Goal: Task Accomplishment & Management: Manage account settings

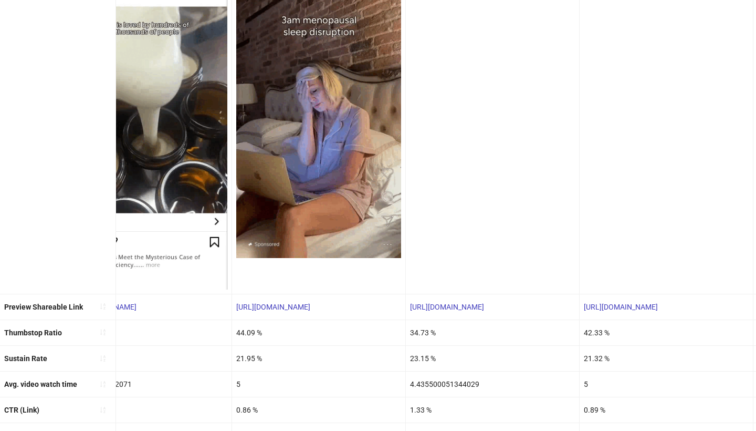
scroll to position [0, 422]
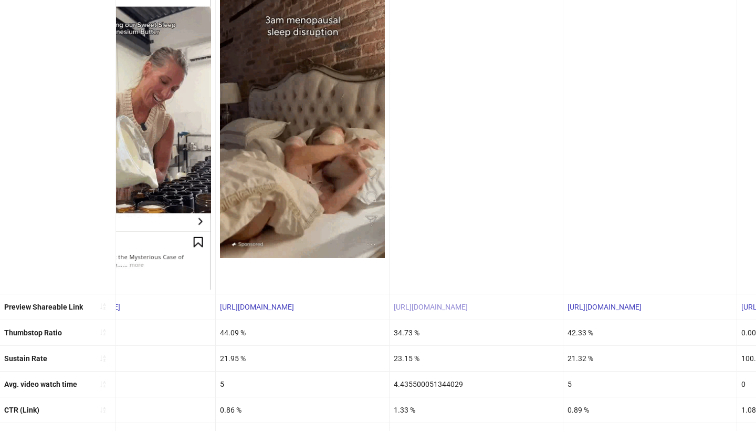
click at [457, 303] on link "https://fb.me/1MtMir9JQot9olz" at bounding box center [431, 306] width 74 height 8
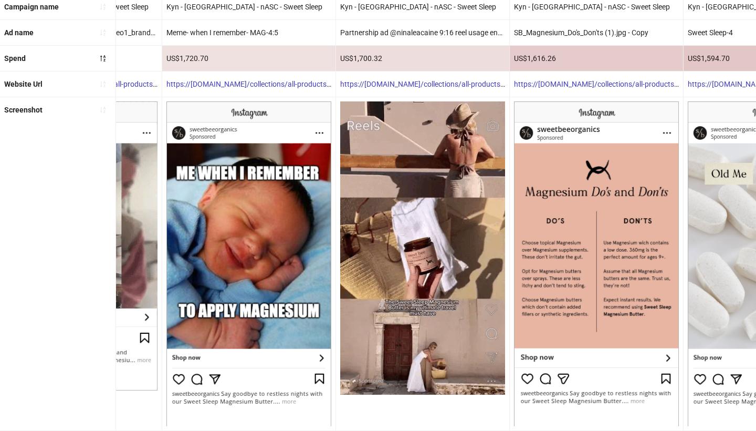
scroll to position [83, 0]
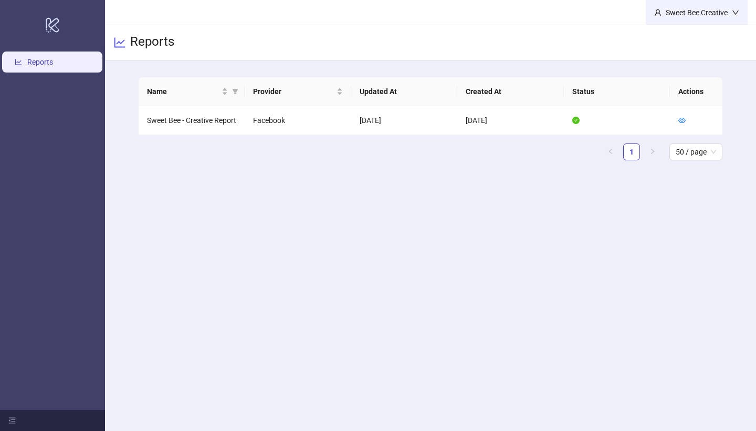
click at [363, 12] on div "Sweet Bee Creative" at bounding box center [697, 13] width 70 height 12
click at [363, 35] on div "Reports" at bounding box center [430, 42] width 651 height 35
click at [144, 39] on h3 "Reports" at bounding box center [152, 43] width 44 height 18
click at [363, 32] on span "Logout" at bounding box center [714, 38] width 50 height 12
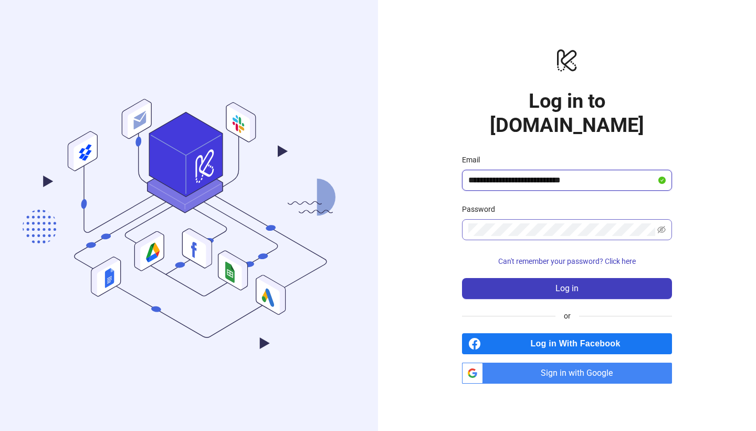
type input "**********"
click at [363, 278] on button "Log in" at bounding box center [567, 288] width 210 height 21
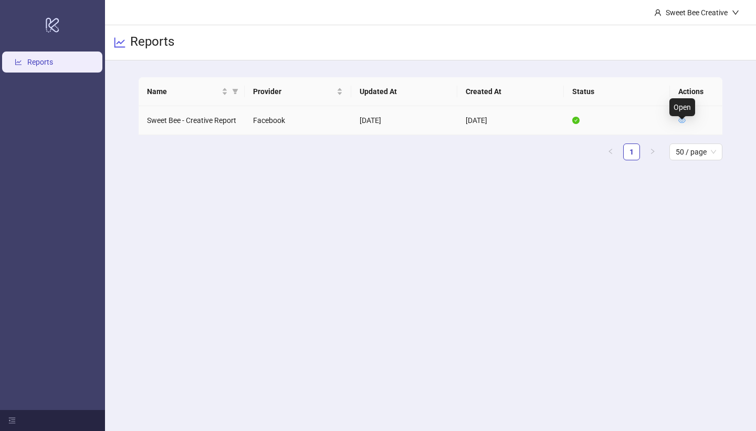
click at [363, 124] on icon "eye" at bounding box center [681, 120] width 7 height 7
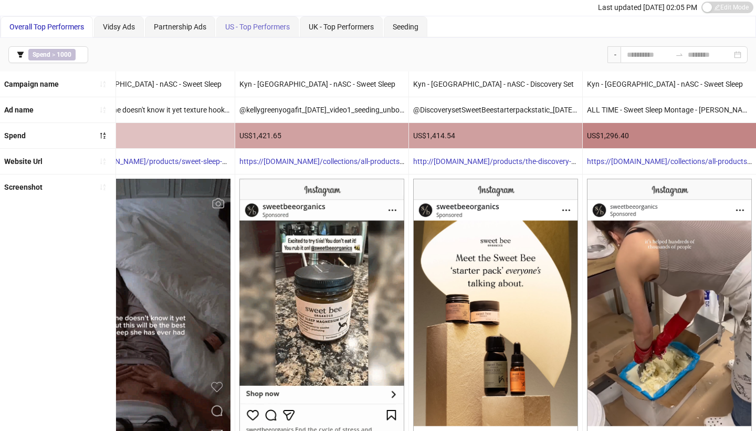
scroll to position [26, 0]
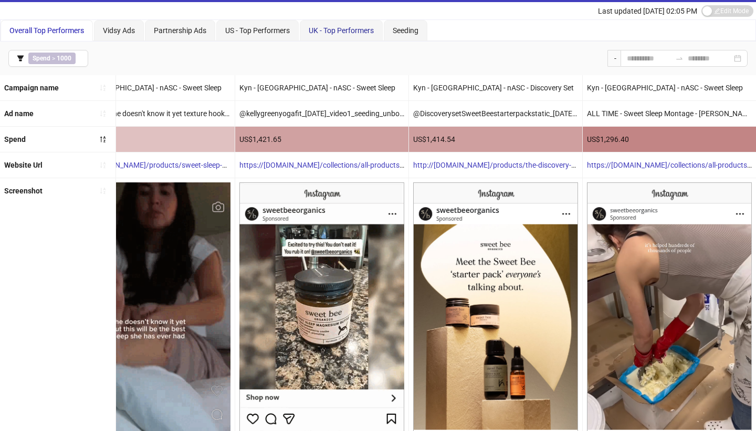
click at [363, 28] on span "UK - Top Performers" at bounding box center [341, 30] width 65 height 8
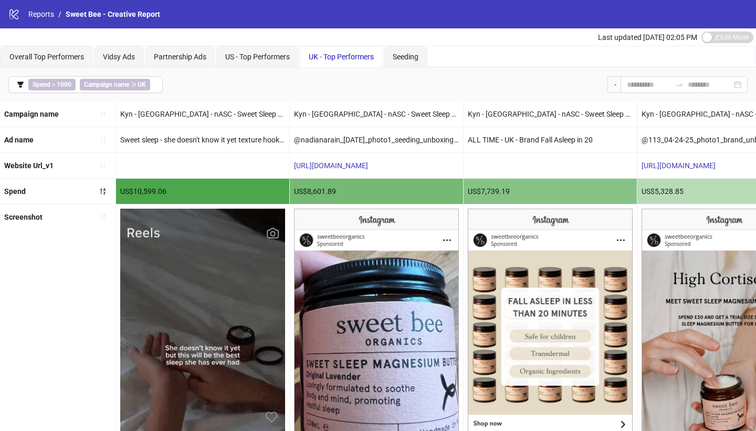
scroll to position [0, 0]
